Goal: Task Accomplishment & Management: Manage account settings

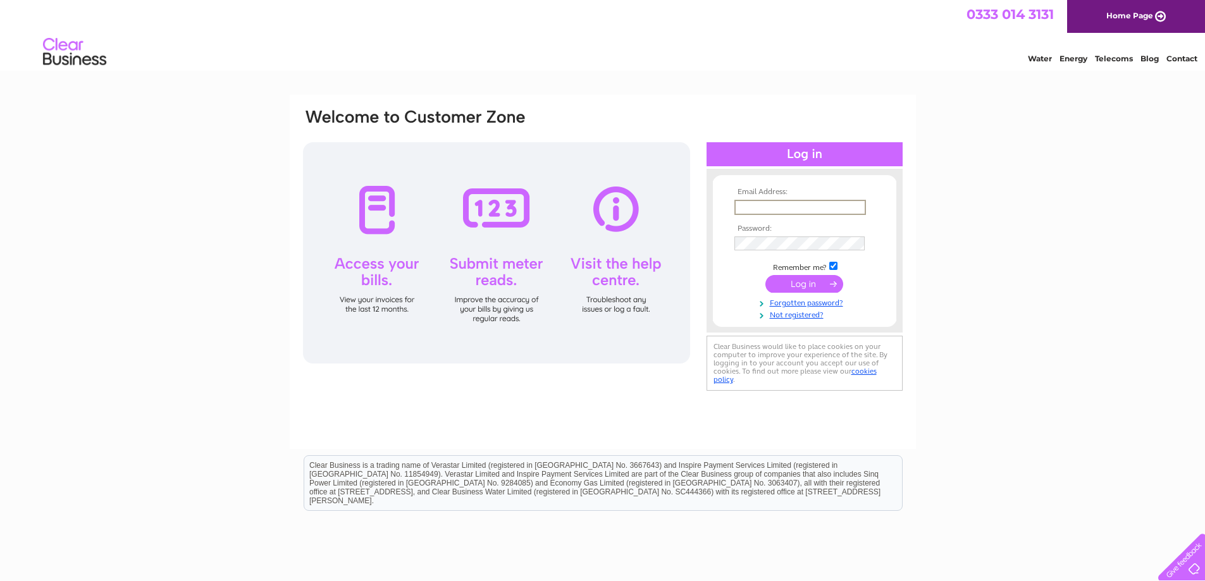
click at [752, 207] on input "text" at bounding box center [800, 207] width 132 height 15
type input "[EMAIL_ADDRESS][DOMAIN_NAME]"
click at [814, 285] on input "submit" at bounding box center [804, 284] width 78 height 18
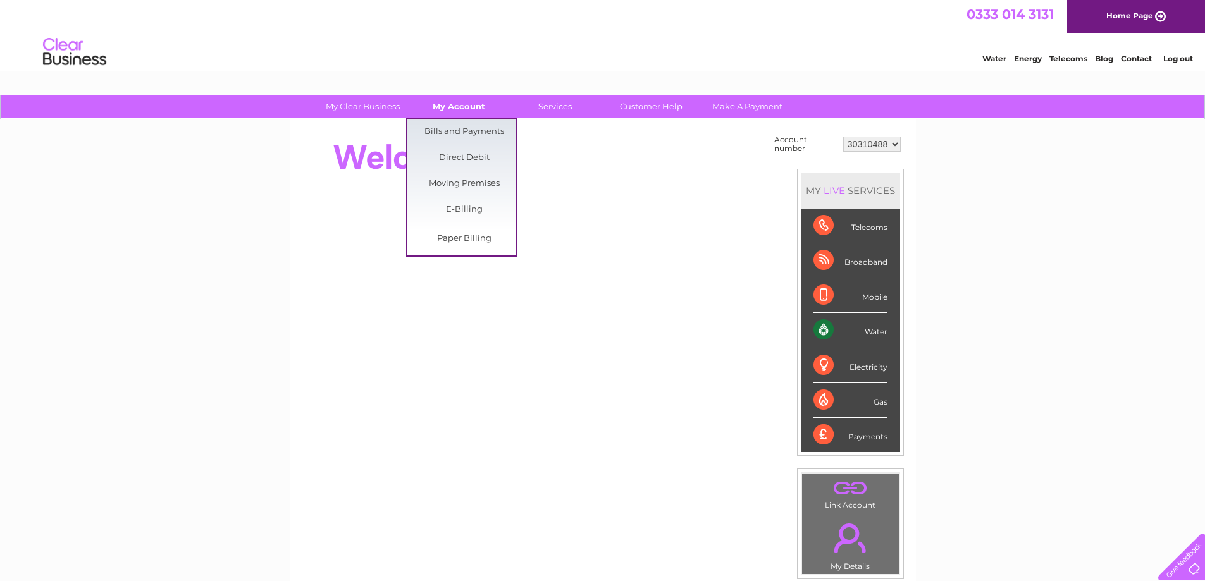
click at [472, 107] on link "My Account" at bounding box center [459, 106] width 104 height 23
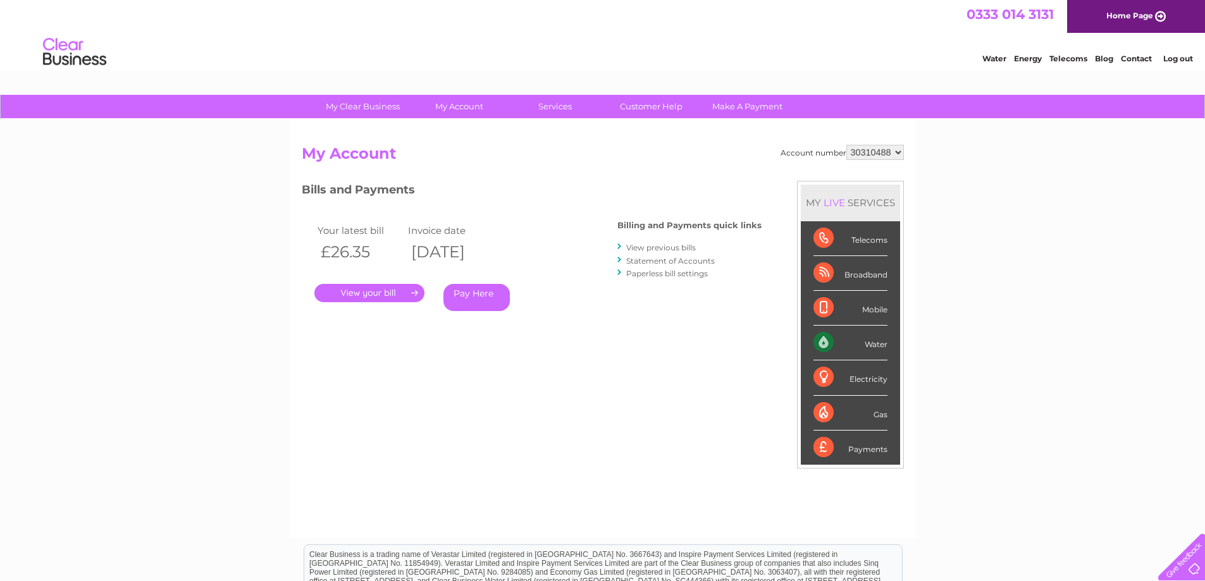
click at [405, 294] on link "." at bounding box center [369, 293] width 110 height 18
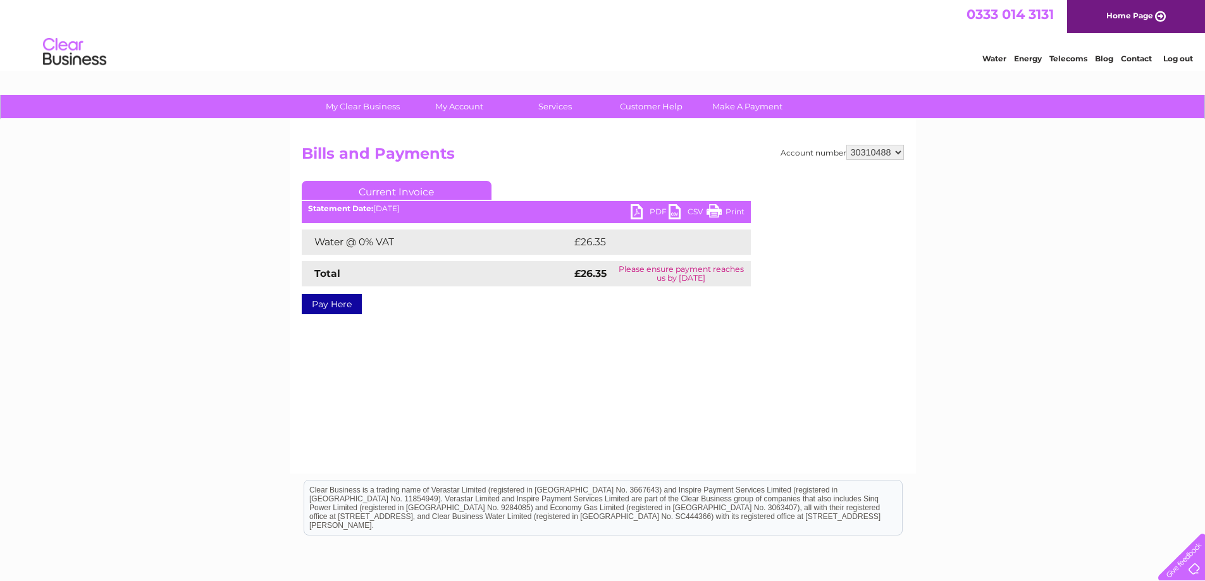
click at [654, 212] on link "PDF" at bounding box center [649, 213] width 38 height 18
